Goal: Transaction & Acquisition: Purchase product/service

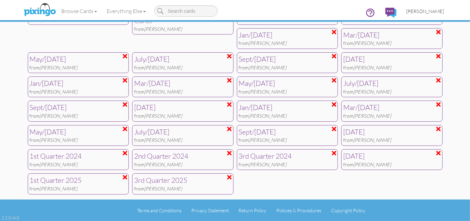
click at [426, 10] on span "[PERSON_NAME]" at bounding box center [426, 11] width 38 height 6
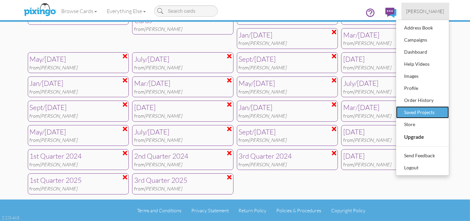
click at [424, 114] on div "Saved Projects" at bounding box center [422, 112] width 39 height 10
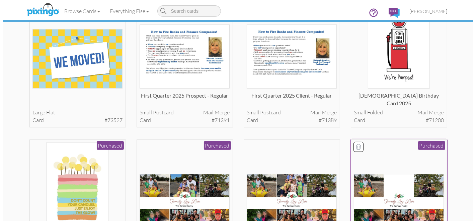
scroll to position [218, 0]
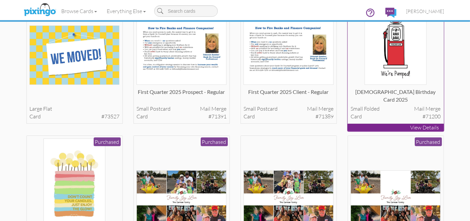
click at [405, 54] on img at bounding box center [396, 40] width 62 height 90
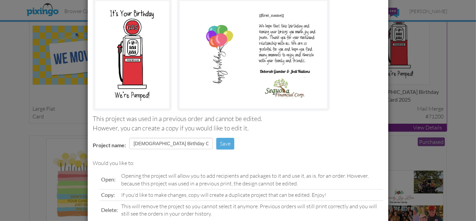
scroll to position [92, 0]
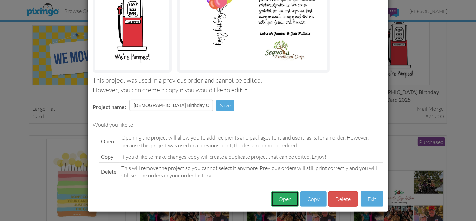
click at [286, 197] on button "Open" at bounding box center [284, 198] width 27 height 15
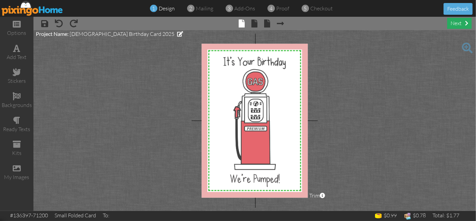
click at [453, 22] on div "next" at bounding box center [459, 23] width 24 height 11
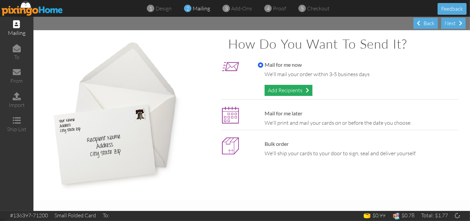
click at [287, 89] on div "Add Recipients" at bounding box center [289, 90] width 48 height 11
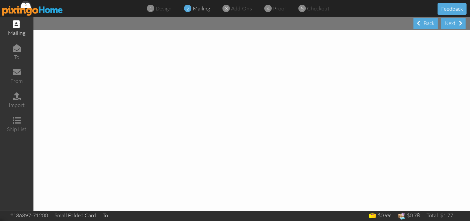
click at [287, 89] on div at bounding box center [251, 120] width 437 height 180
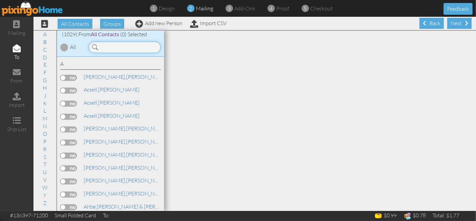
click at [128, 48] on input at bounding box center [125, 46] width 72 height 11
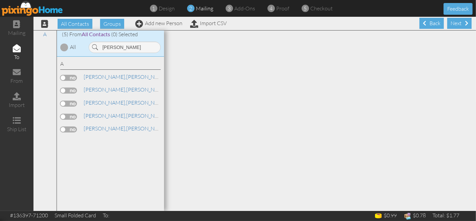
click at [69, 102] on label at bounding box center [68, 103] width 17 height 6
click at [0, 0] on input "checkbox" at bounding box center [0, 0] width 0 height 0
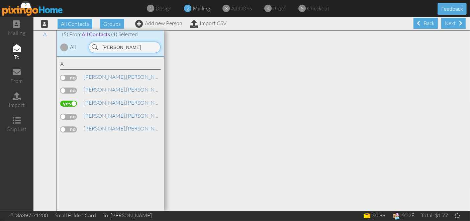
click at [118, 49] on input "[PERSON_NAME]" at bounding box center [125, 46] width 72 height 11
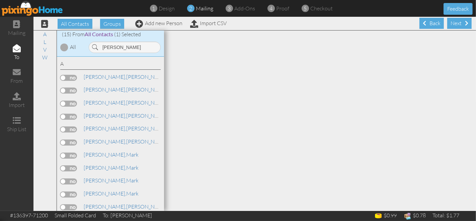
click at [70, 152] on label at bounding box center [68, 155] width 17 height 6
click at [0, 0] on input "checkbox" at bounding box center [0, 0] width 0 height 0
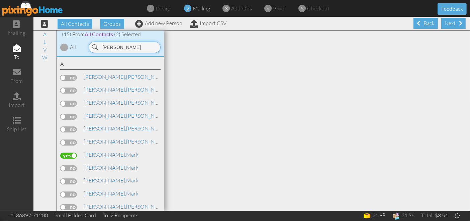
click at [123, 46] on input "[PERSON_NAME]" at bounding box center [125, 46] width 72 height 11
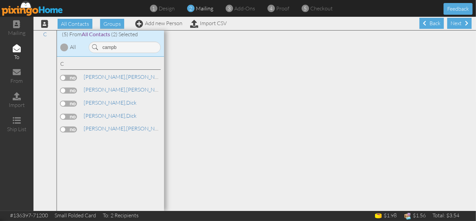
click at [69, 104] on label at bounding box center [68, 103] width 17 height 6
click at [0, 0] on input "checkbox" at bounding box center [0, 0] width 0 height 0
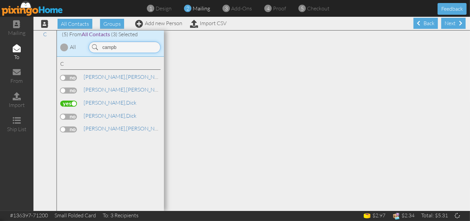
click at [119, 49] on input "campb" at bounding box center [125, 46] width 72 height 11
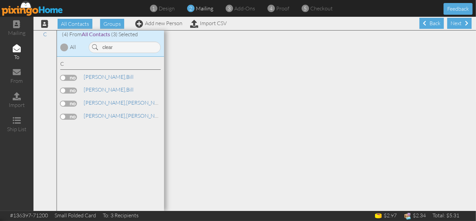
click at [66, 79] on label at bounding box center [68, 78] width 17 height 6
click at [0, 0] on input "checkbox" at bounding box center [0, 0] width 0 height 0
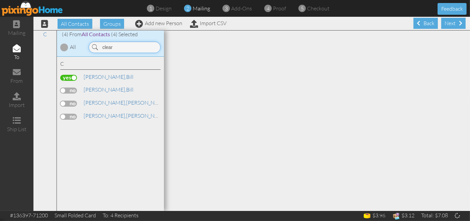
click at [119, 48] on input "clear" at bounding box center [125, 46] width 72 height 11
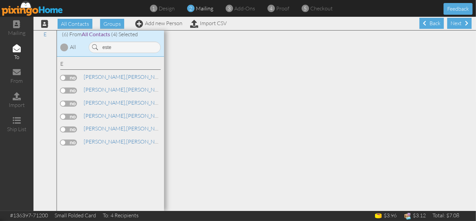
click at [67, 114] on label at bounding box center [68, 116] width 17 height 6
click at [0, 0] on input "checkbox" at bounding box center [0, 0] width 0 height 0
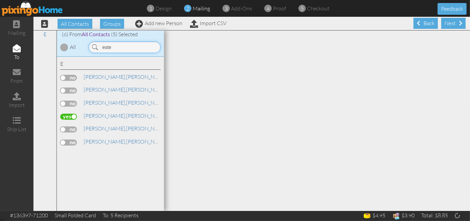
click at [118, 46] on input "este" at bounding box center [125, 46] width 72 height 11
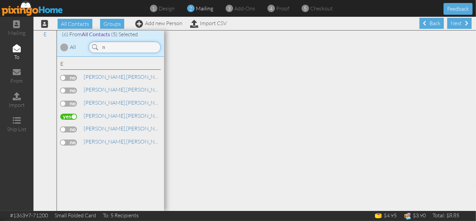
click at [118, 46] on input "n" at bounding box center [125, 46] width 72 height 11
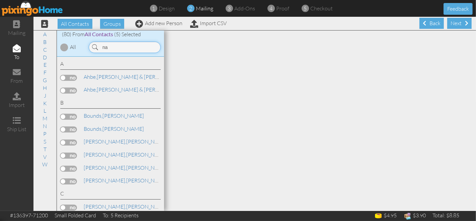
type input "n"
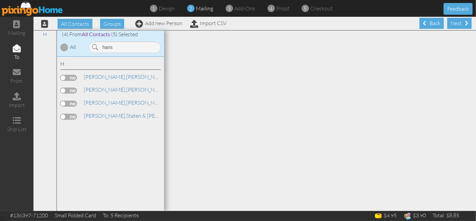
click at [65, 78] on label at bounding box center [68, 78] width 17 height 6
click at [0, 0] on input "checkbox" at bounding box center [0, 0] width 0 height 0
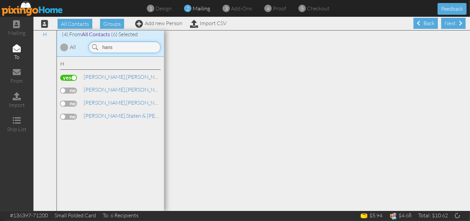
click at [117, 47] on input "hans" at bounding box center [125, 46] width 72 height 11
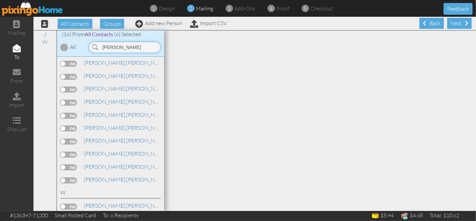
scroll to position [81, 0]
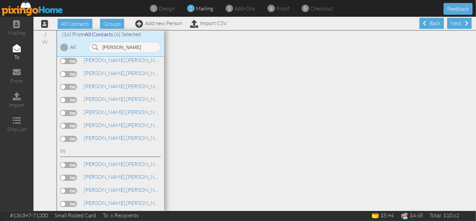
click at [70, 113] on label at bounding box center [68, 113] width 17 height 6
click at [0, 0] on input "checkbox" at bounding box center [0, 0] width 0 height 0
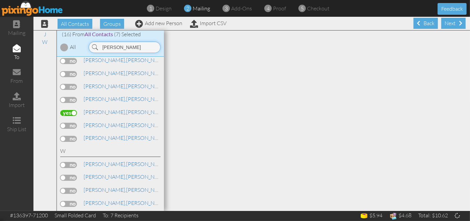
click at [123, 49] on input "[PERSON_NAME]" at bounding box center [125, 46] width 72 height 11
type input "j"
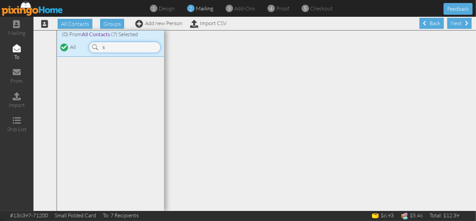
scroll to position [0, 0]
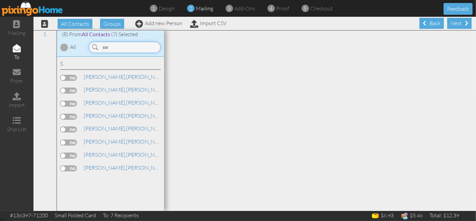
type input "s"
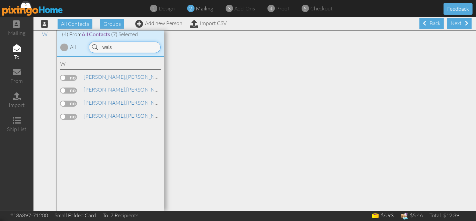
type input "wals"
click at [72, 78] on label at bounding box center [68, 78] width 17 height 6
click at [0, 0] on input "checkbox" at bounding box center [0, 0] width 0 height 0
click at [452, 21] on div "Next" at bounding box center [459, 23] width 24 height 11
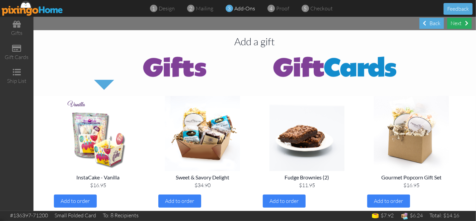
click at [457, 23] on div "Next" at bounding box center [459, 23] width 24 height 11
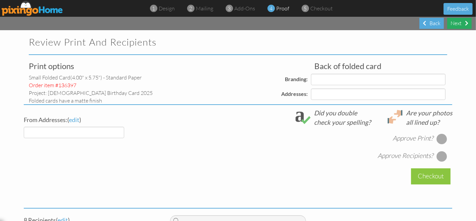
select select "object:15364"
select select "object:15372"
select select "object:15368"
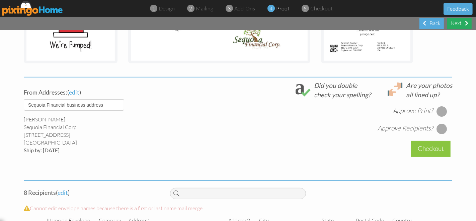
scroll to position [205, 0]
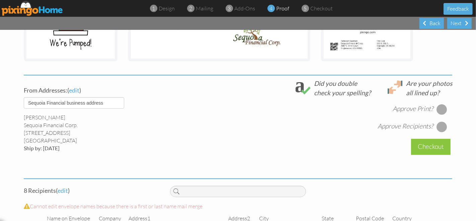
click at [443, 105] on div at bounding box center [441, 109] width 11 height 11
click at [438, 125] on div at bounding box center [441, 126] width 11 height 11
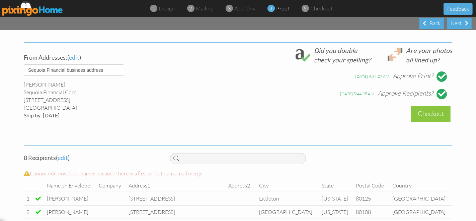
scroll to position [239, 0]
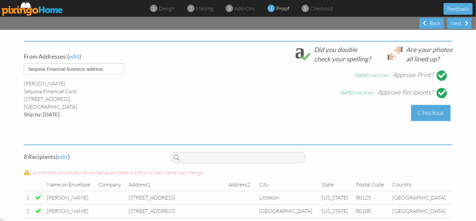
click at [432, 113] on div "Checkout" at bounding box center [430, 113] width 39 height 16
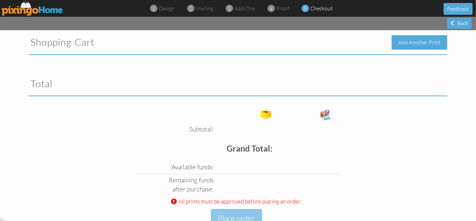
click at [407, 43] on div "Add Another Print" at bounding box center [420, 42] width 56 height 14
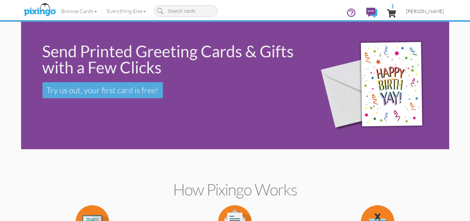
click at [422, 13] on span "[PERSON_NAME]" at bounding box center [426, 11] width 38 height 6
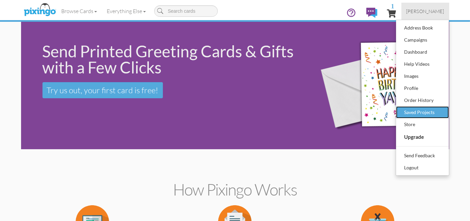
click at [414, 114] on div "Saved Projects" at bounding box center [422, 112] width 39 height 10
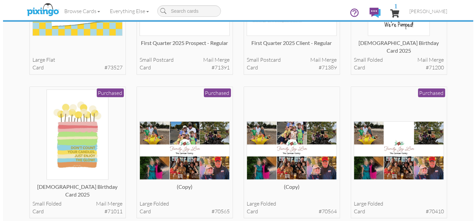
scroll to position [267, 0]
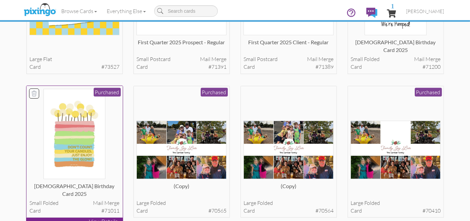
click at [97, 148] on img at bounding box center [75, 134] width 62 height 90
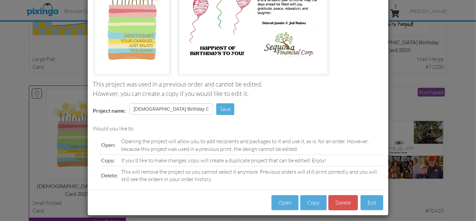
scroll to position [92, 0]
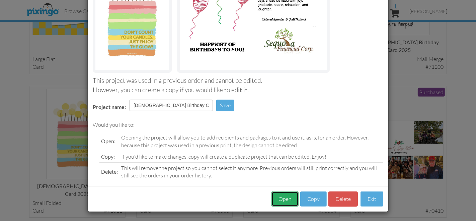
click at [286, 196] on button "Open" at bounding box center [284, 198] width 27 height 15
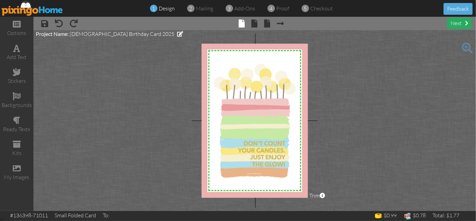
click at [457, 23] on div "next" at bounding box center [459, 23] width 24 height 11
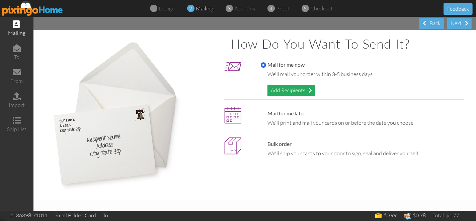
click at [289, 88] on div "Add Recipients" at bounding box center [291, 90] width 48 height 11
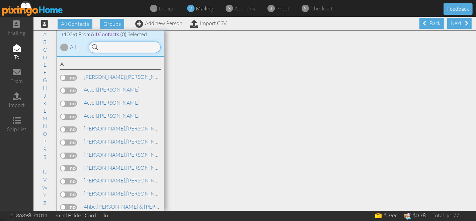
click at [117, 47] on input at bounding box center [125, 46] width 72 height 11
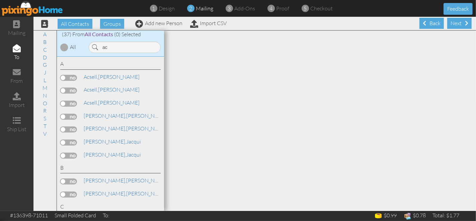
click at [68, 77] on label at bounding box center [68, 78] width 17 height 6
click at [0, 0] on input "checkbox" at bounding box center [0, 0] width 0 height 0
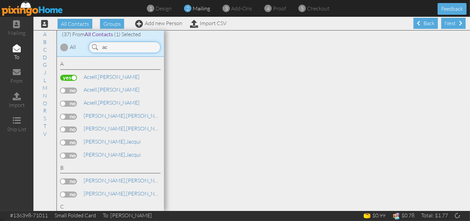
click at [112, 49] on input "ac" at bounding box center [125, 46] width 72 height 11
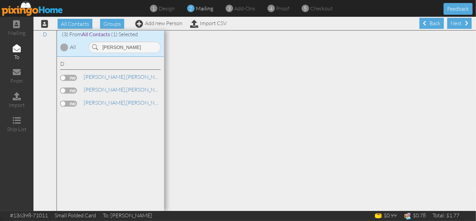
click at [68, 78] on label at bounding box center [68, 78] width 17 height 6
click at [0, 0] on input "checkbox" at bounding box center [0, 0] width 0 height 0
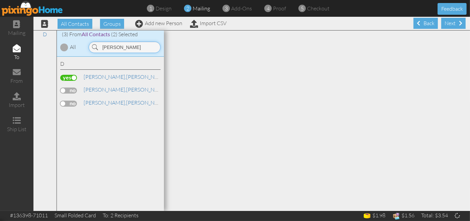
click at [119, 48] on input "[PERSON_NAME]" at bounding box center [125, 46] width 72 height 11
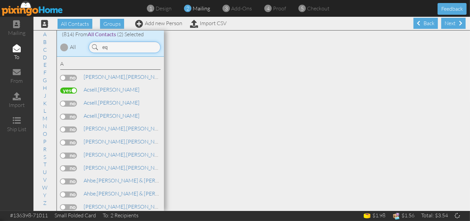
type input "e"
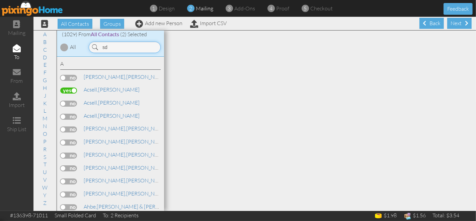
type input "s"
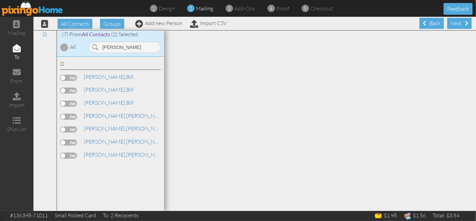
click at [71, 118] on label at bounding box center [68, 116] width 17 height 6
click at [0, 0] on input "checkbox" at bounding box center [0, 0] width 0 height 0
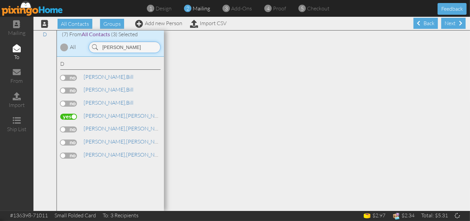
click at [118, 45] on input "[PERSON_NAME]" at bounding box center [125, 46] width 72 height 11
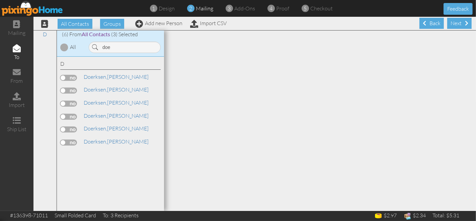
click at [71, 115] on label at bounding box center [68, 116] width 17 height 6
click at [0, 0] on input "checkbox" at bounding box center [0, 0] width 0 height 0
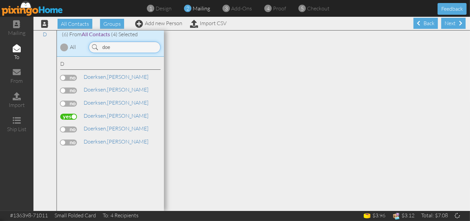
click at [119, 51] on input "doe" at bounding box center [125, 46] width 72 height 11
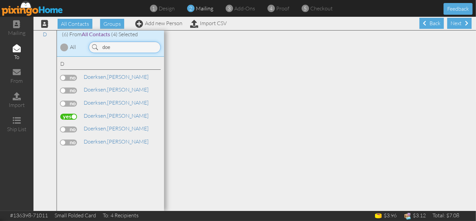
type input "f"
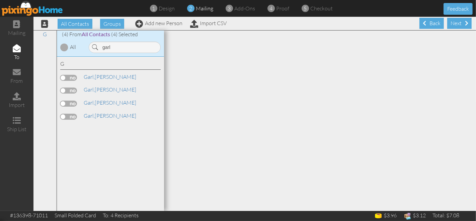
click at [68, 75] on label at bounding box center [68, 78] width 17 height 6
click at [0, 0] on input "checkbox" at bounding box center [0, 0] width 0 height 0
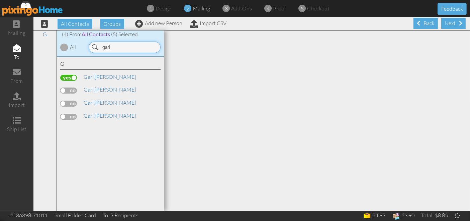
click at [115, 45] on input "garl" at bounding box center [125, 46] width 72 height 11
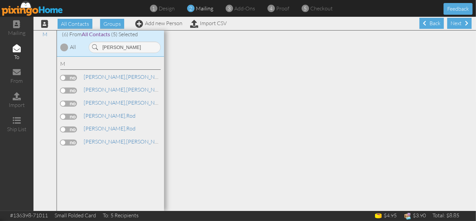
click at [65, 76] on label at bounding box center [68, 78] width 17 height 6
click at [0, 0] on input "checkbox" at bounding box center [0, 0] width 0 height 0
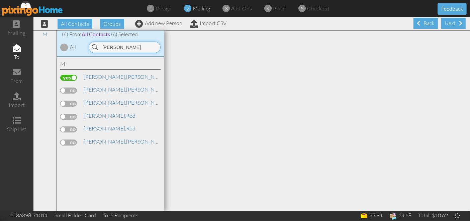
click at [119, 45] on input "[PERSON_NAME]" at bounding box center [125, 46] width 72 height 11
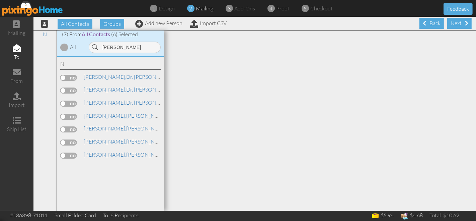
click at [70, 127] on label at bounding box center [68, 129] width 17 height 6
click at [0, 0] on input "checkbox" at bounding box center [0, 0] width 0 height 0
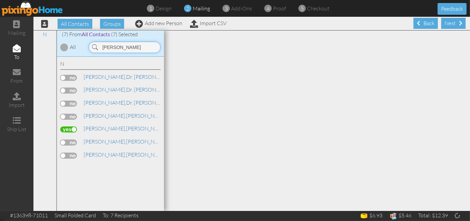
click at [120, 48] on input "[PERSON_NAME]" at bounding box center [125, 46] width 72 height 11
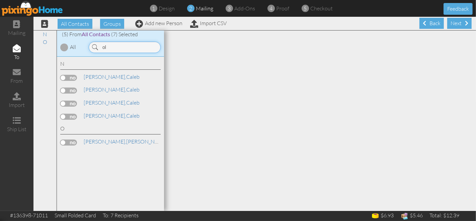
type input "o"
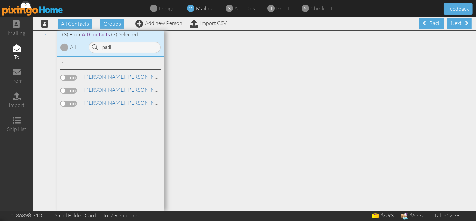
click at [68, 103] on label at bounding box center [68, 103] width 17 height 6
click at [0, 0] on input "checkbox" at bounding box center [0, 0] width 0 height 0
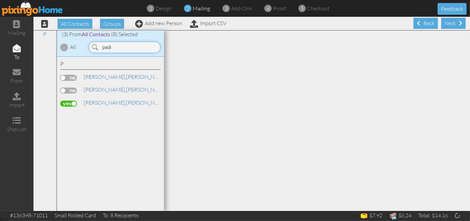
click at [120, 44] on input "padi" at bounding box center [125, 46] width 72 height 11
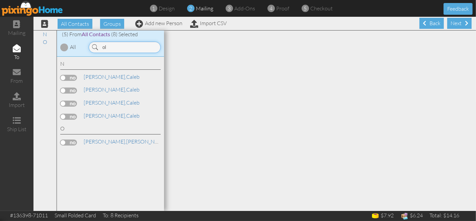
type input "o"
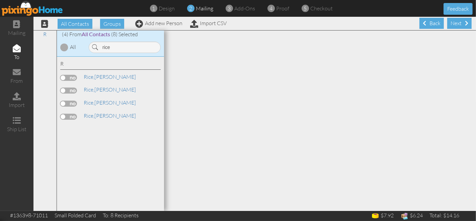
click at [68, 75] on label at bounding box center [68, 78] width 17 height 6
click at [0, 0] on input "checkbox" at bounding box center [0, 0] width 0 height 0
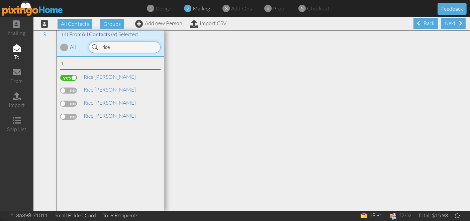
click at [119, 49] on input "rice" at bounding box center [125, 46] width 72 height 11
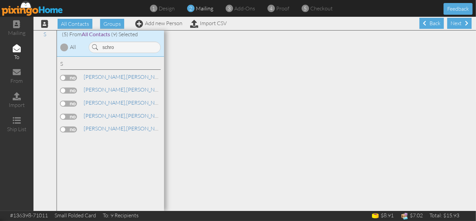
click at [71, 90] on label at bounding box center [68, 90] width 17 height 6
click at [0, 0] on input "checkbox" at bounding box center [0, 0] width 0 height 0
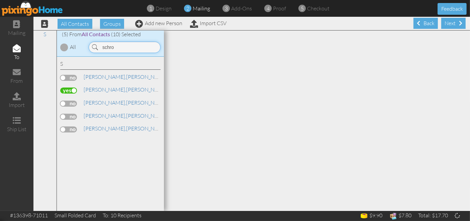
click at [118, 47] on input "schro" at bounding box center [125, 46] width 72 height 11
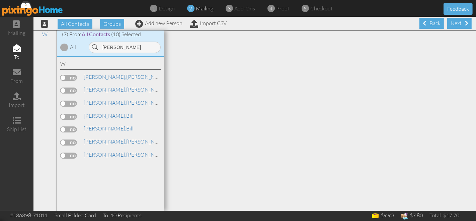
click at [71, 154] on label at bounding box center [68, 155] width 17 height 6
click at [0, 0] on input "checkbox" at bounding box center [0, 0] width 0 height 0
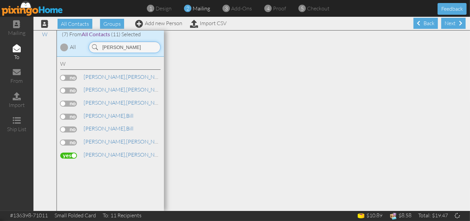
click at [119, 47] on input "[PERSON_NAME]" at bounding box center [125, 46] width 72 height 11
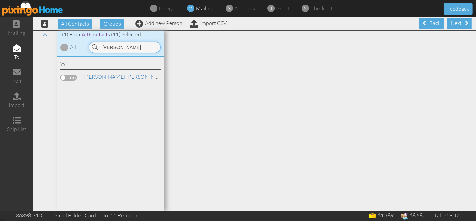
type input "[PERSON_NAME]"
click at [64, 78] on label at bounding box center [68, 78] width 17 height 6
click at [0, 0] on input "checkbox" at bounding box center [0, 0] width 0 height 0
click at [449, 22] on div "Next" at bounding box center [459, 23] width 24 height 11
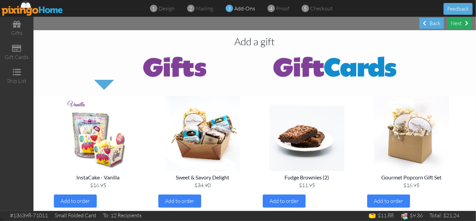
click at [458, 23] on div "Next" at bounding box center [459, 23] width 24 height 11
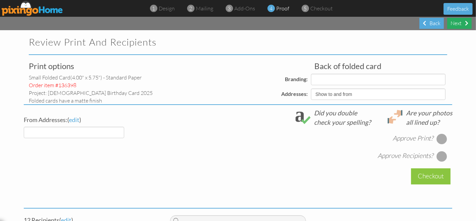
select select "object:35696"
select select "object:35693"
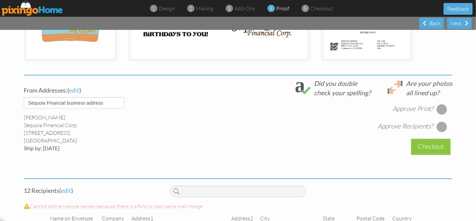
scroll to position [205, 0]
click at [439, 108] on div at bounding box center [441, 108] width 11 height 11
click at [439, 125] on div at bounding box center [441, 125] width 11 height 11
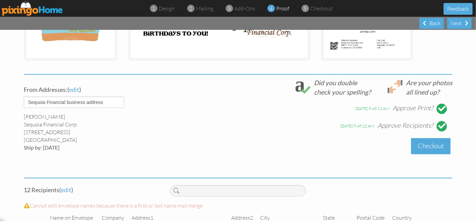
click at [422, 149] on div "Checkout" at bounding box center [430, 146] width 39 height 16
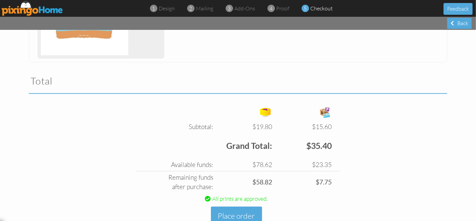
scroll to position [402, 0]
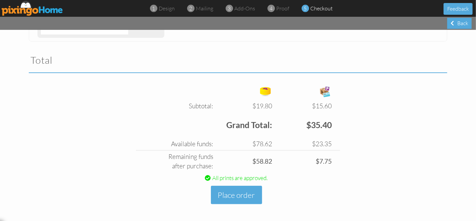
drag, startPoint x: 442, startPoint y: 104, endPoint x: 407, endPoint y: 139, distance: 49.7
click at [415, 118] on div "Subtotal: $19.80 $15.60 Free card: $0.00 $0.00 $19.80 $15.60 Grand Total: $35.4…" at bounding box center [238, 152] width 428 height 139
click at [238, 191] on button "Place order" at bounding box center [236, 194] width 51 height 18
